Goal: Information Seeking & Learning: Learn about a topic

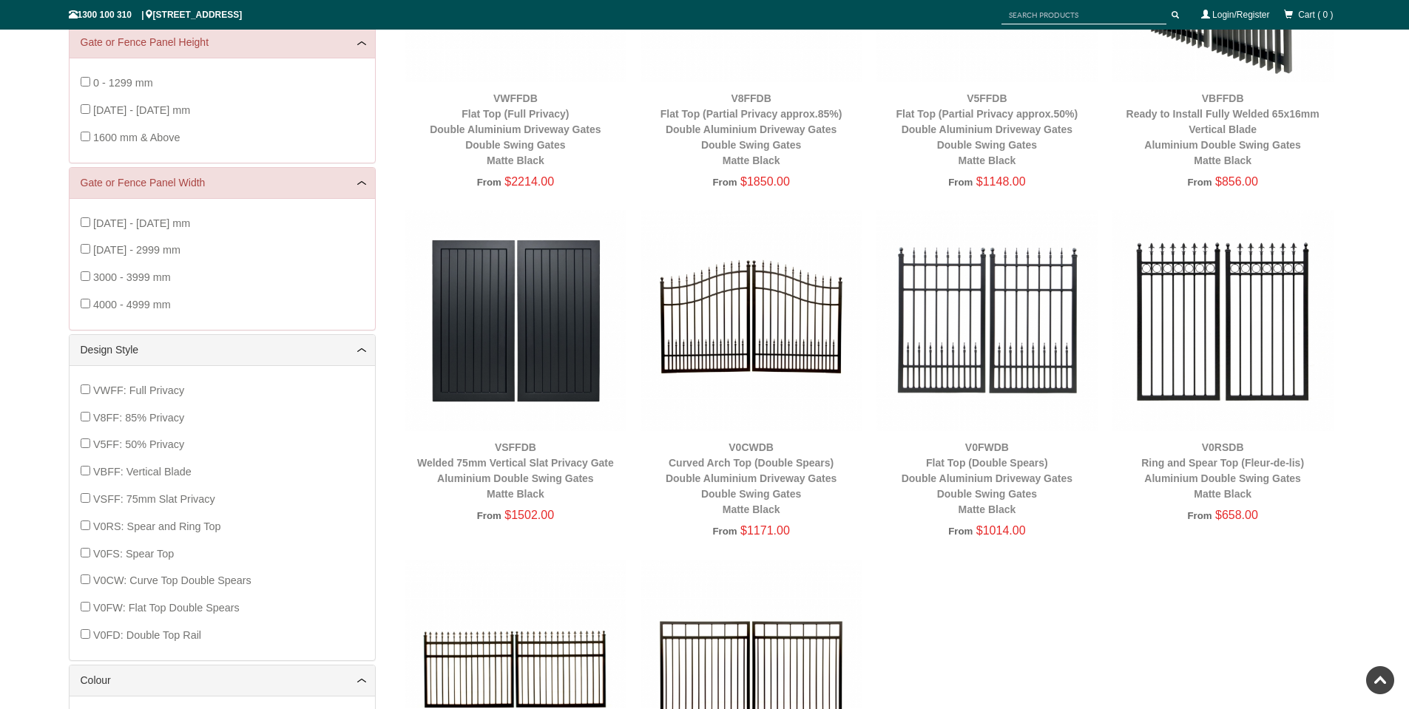
scroll to position [481, 0]
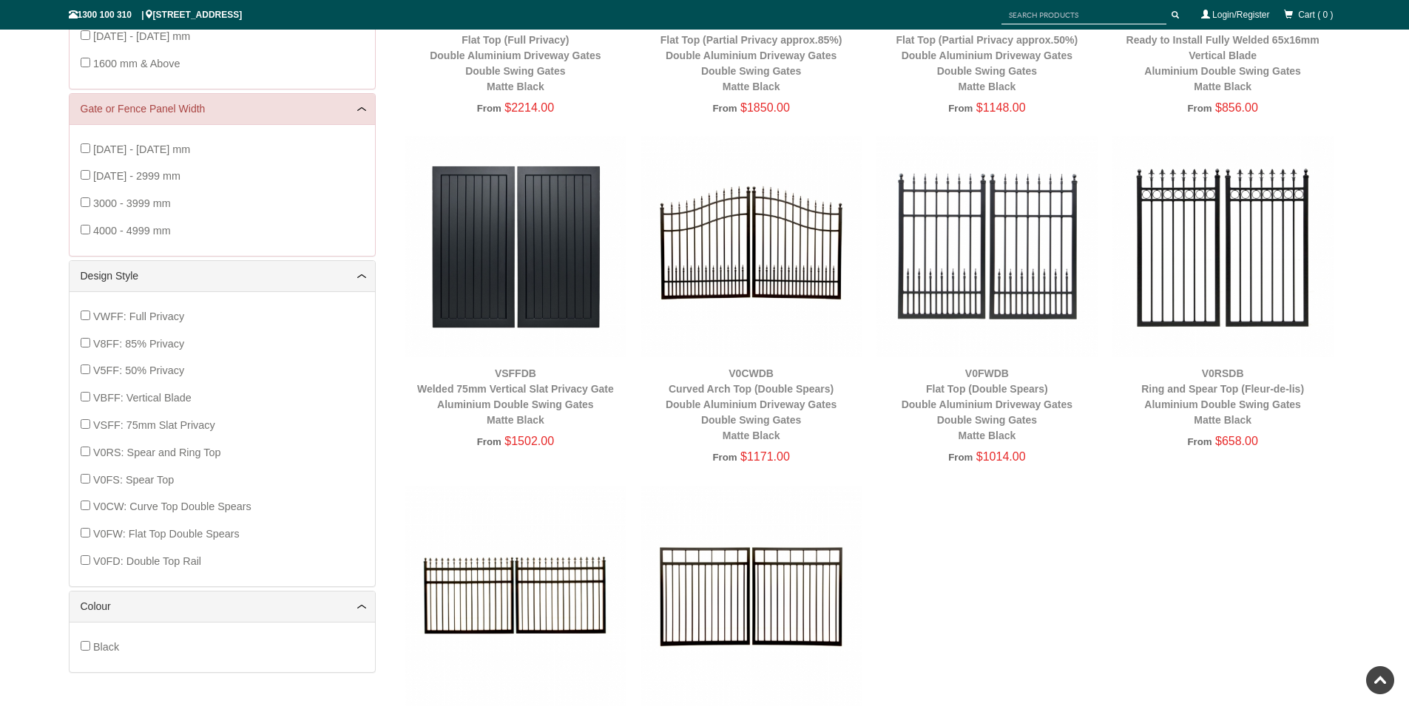
click at [744, 249] on img at bounding box center [750, 246] width 221 height 221
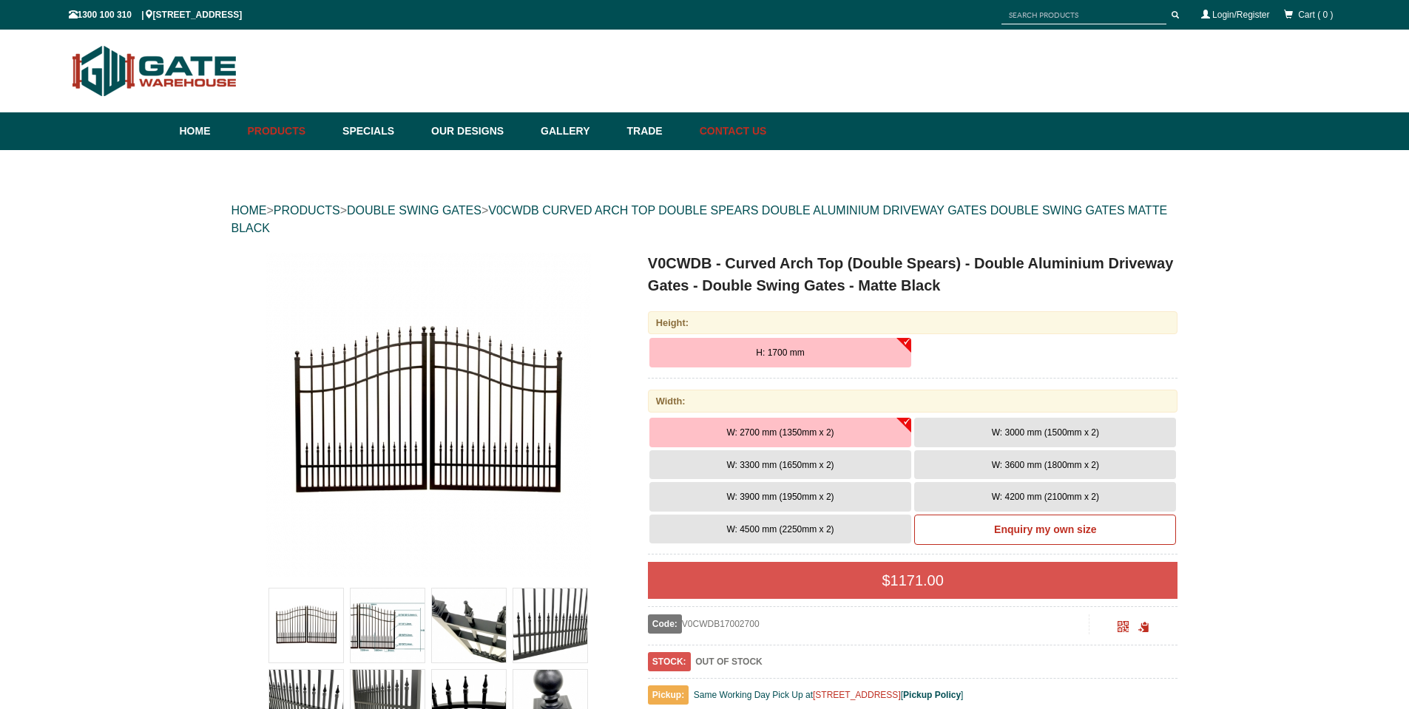
click at [760, 130] on link "Contact Us" at bounding box center [729, 131] width 75 height 38
click at [199, 135] on link "Home" at bounding box center [210, 131] width 61 height 38
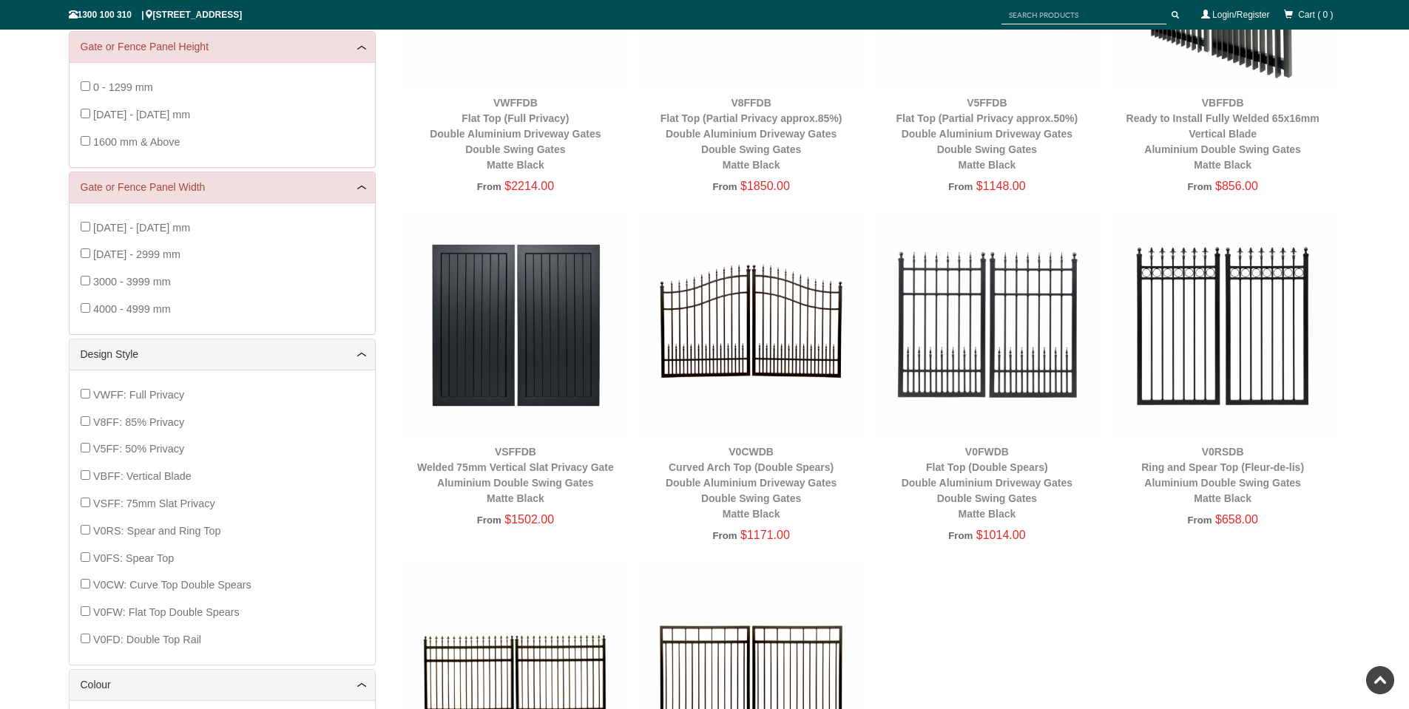
scroll to position [402, 0]
click at [744, 482] on link "V0CWDB Curved Arch Top (Double Spears) Double Aluminium Driveway Gates Double S…" at bounding box center [751, 484] width 171 height 74
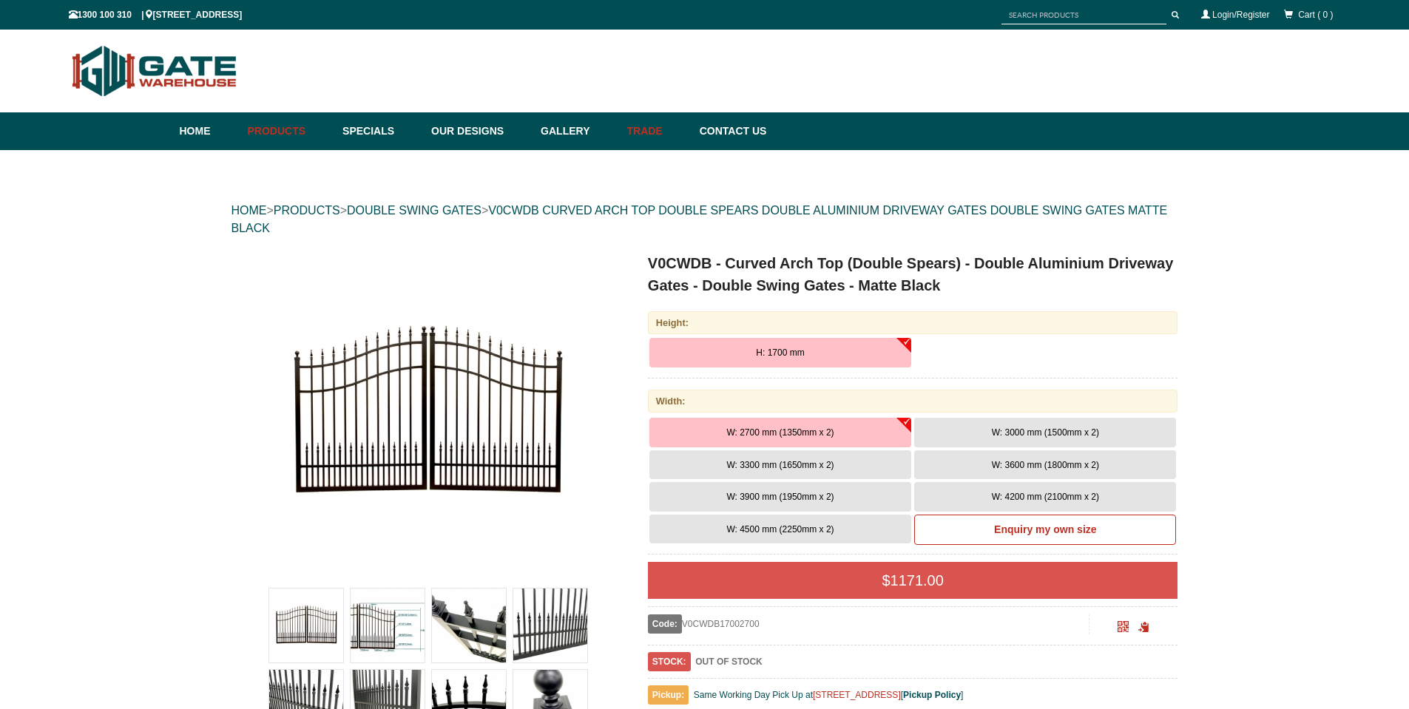
click at [675, 132] on link "Trade" at bounding box center [655, 131] width 72 height 38
